Goal: Contribute content

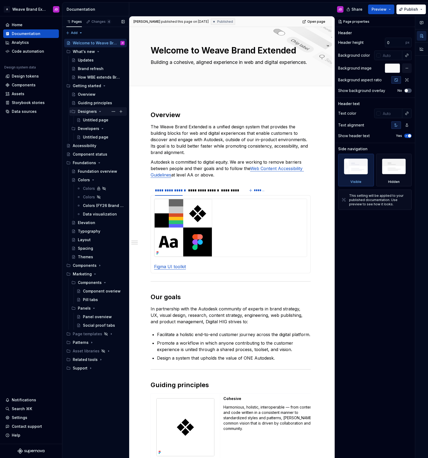
click at [87, 112] on div "Designers" at bounding box center [87, 111] width 19 height 5
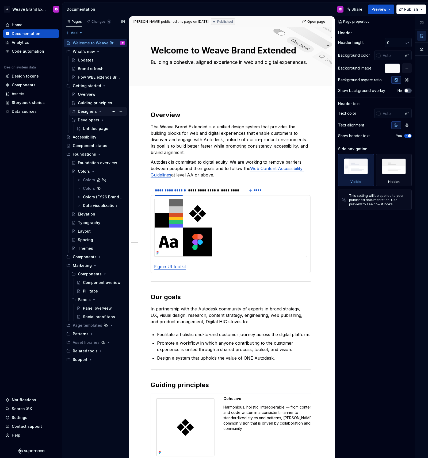
click at [84, 112] on div "Designers" at bounding box center [87, 111] width 19 height 5
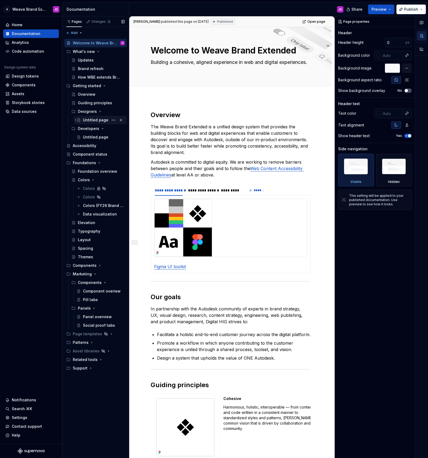
click at [96, 118] on div "Untitled page" at bounding box center [95, 119] width 25 height 5
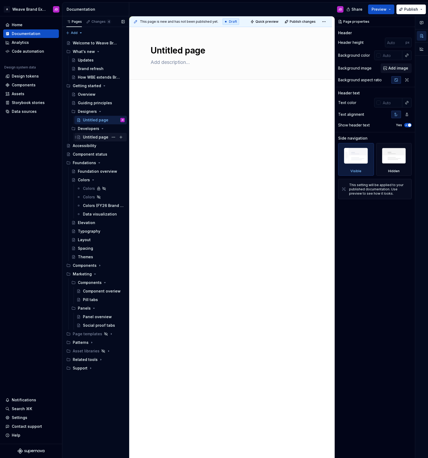
click at [88, 136] on div "Untitled page" at bounding box center [95, 136] width 25 height 5
click at [99, 162] on icon "Page tree" at bounding box center [99, 162] width 1 height 1
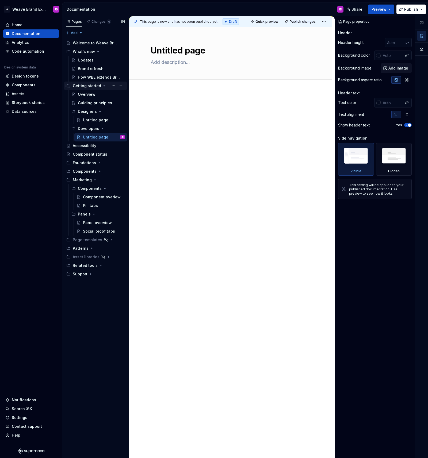
click at [102, 85] on icon "Page tree" at bounding box center [104, 86] width 4 height 4
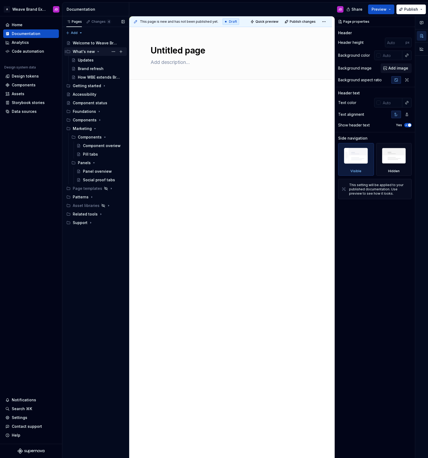
click at [96, 51] on icon "Page tree" at bounding box center [98, 51] width 4 height 4
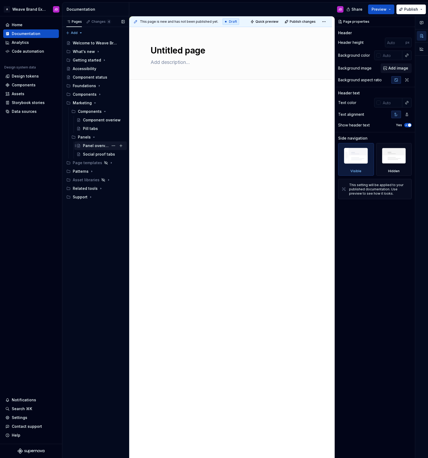
click at [96, 145] on div "Panel overview" at bounding box center [96, 145] width 26 height 5
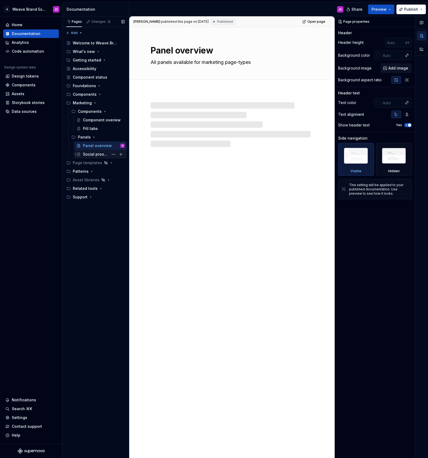
click at [90, 153] on div "Social proof tabs" at bounding box center [96, 154] width 26 height 5
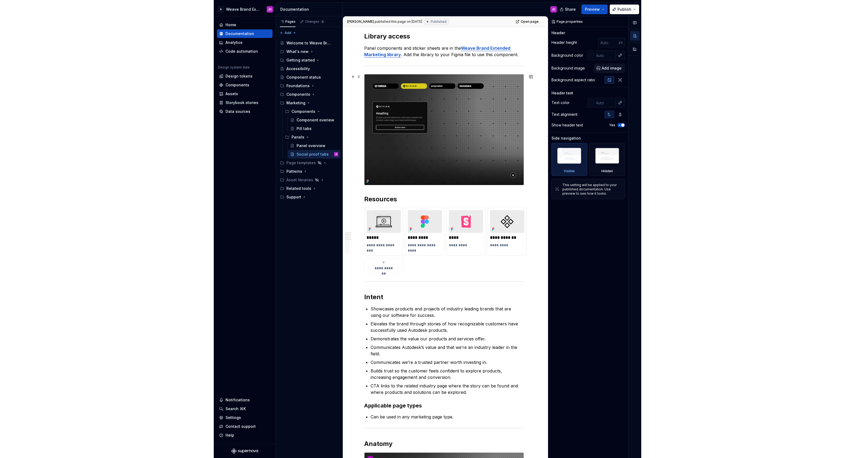
scroll to position [72, 0]
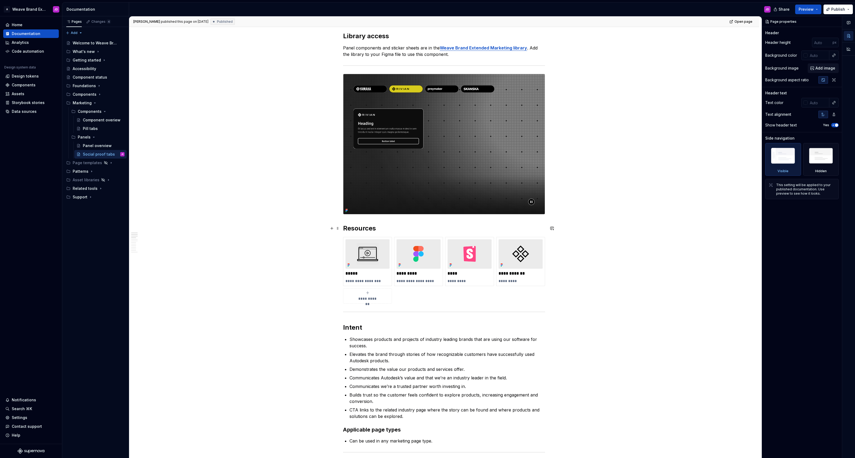
click at [357, 226] on h2 "Resources" at bounding box center [444, 228] width 202 height 9
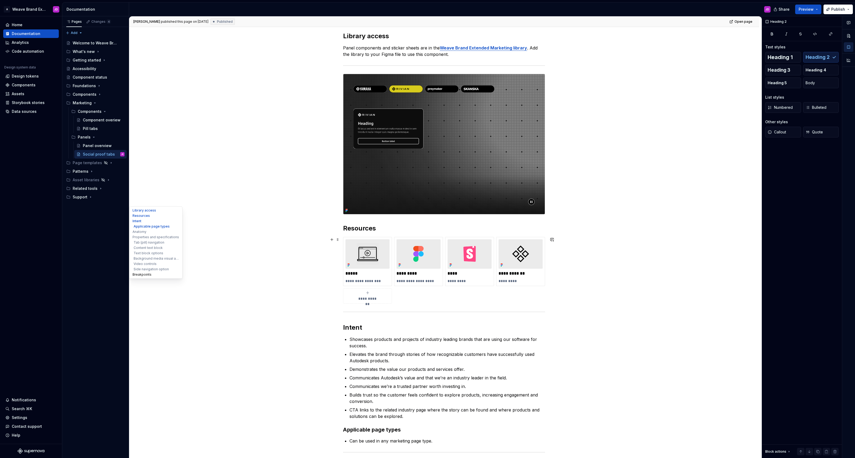
click at [149, 274] on button "Breakpoints" at bounding box center [155, 274] width 51 height 5
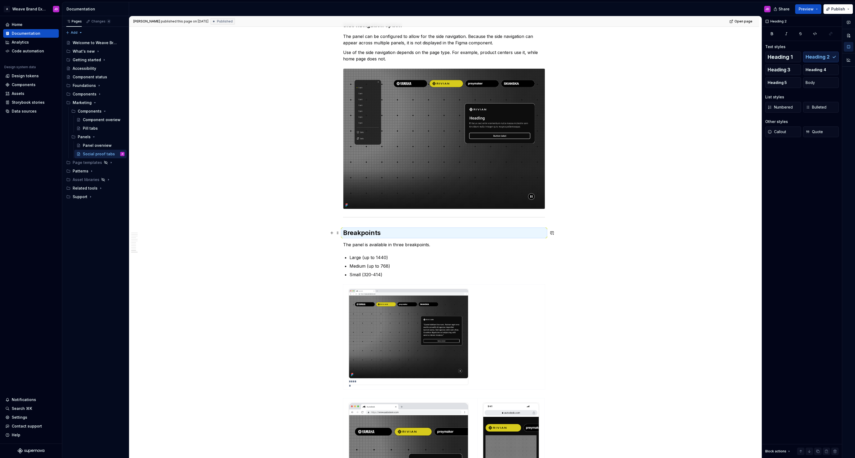
scroll to position [1582, 0]
click at [359, 232] on h2 "Breakpoints" at bounding box center [444, 232] width 202 height 9
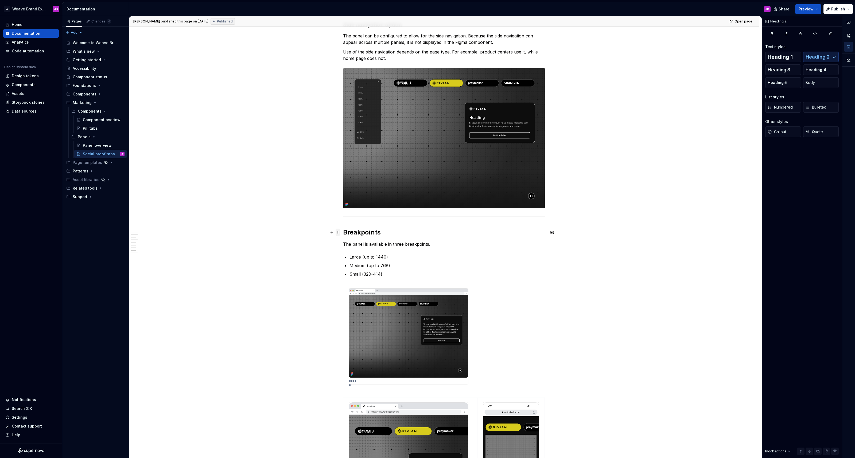
click at [340, 232] on span at bounding box center [338, 231] width 4 height 7
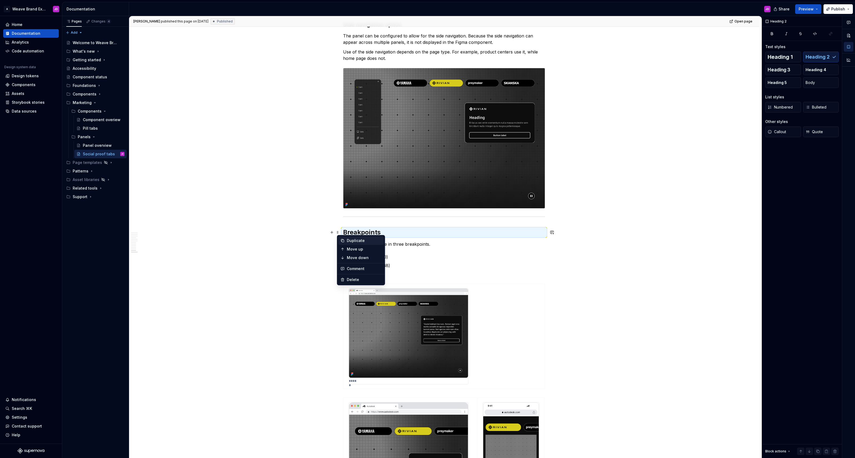
click at [349, 240] on div "Duplicate" at bounding box center [364, 240] width 35 height 5
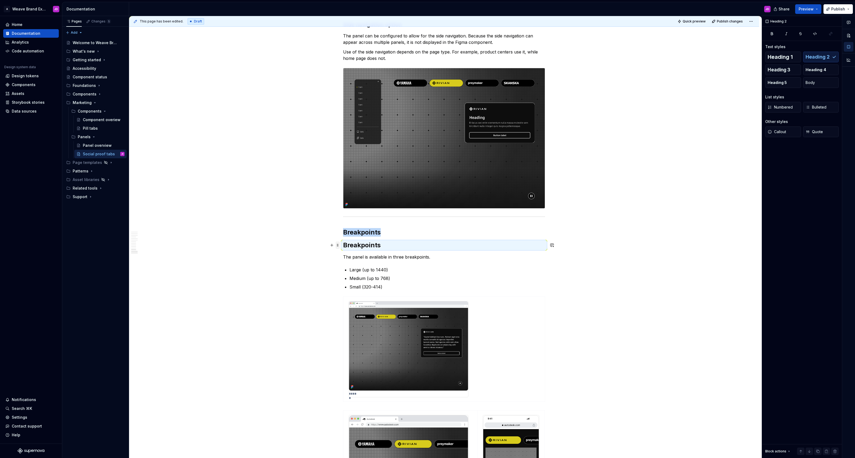
type textarea "*"
click at [358, 235] on h2 "Breakpoints" at bounding box center [444, 232] width 202 height 9
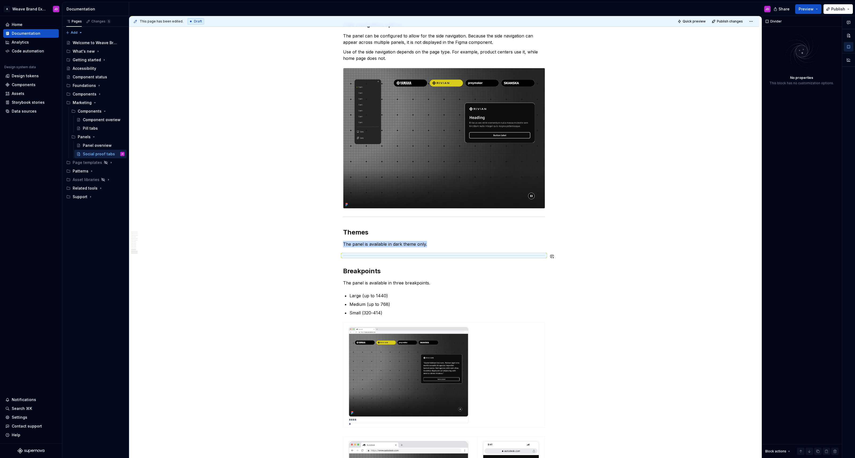
scroll to position [1578, 0]
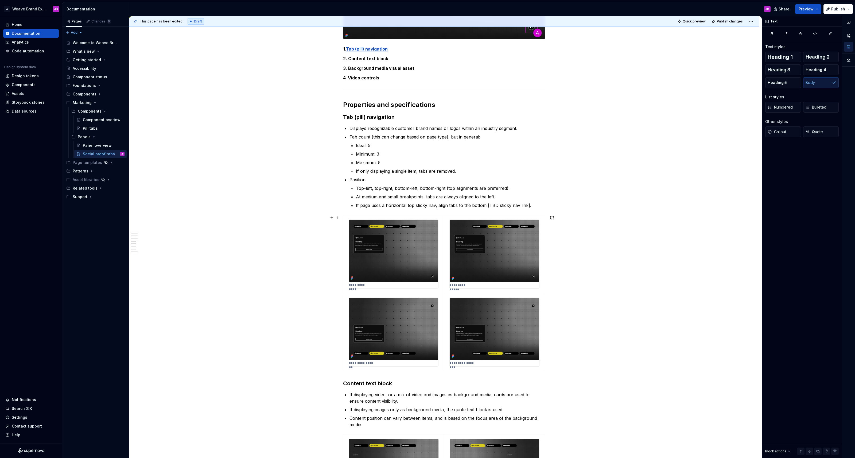
scroll to position [649, 0]
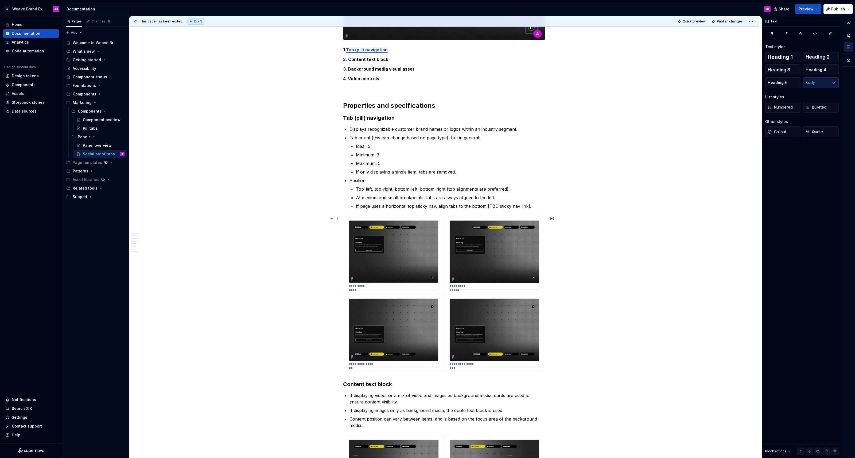
type textarea "*"
